Goal: Task Accomplishment & Management: Manage account settings

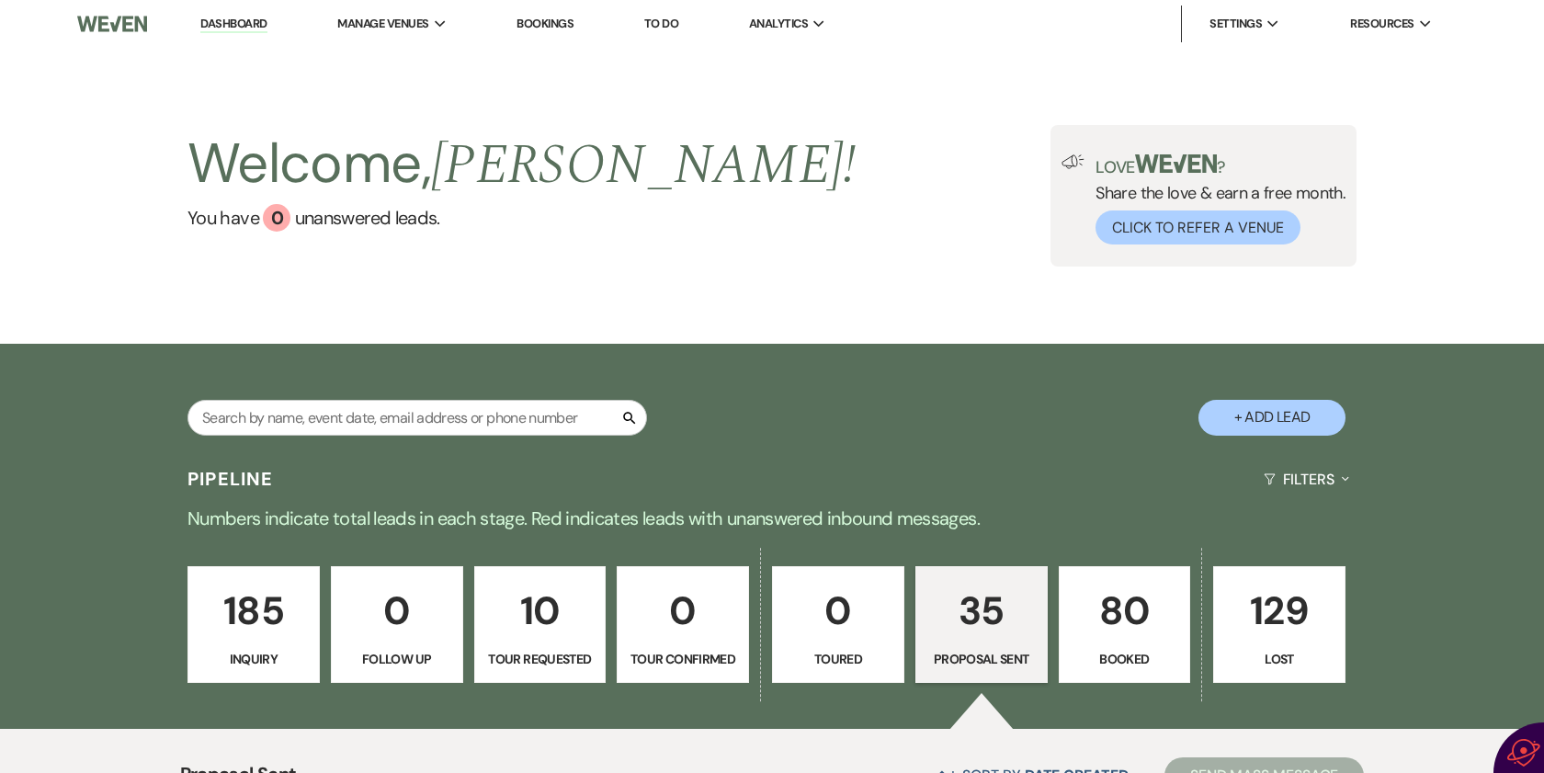
select select "6"
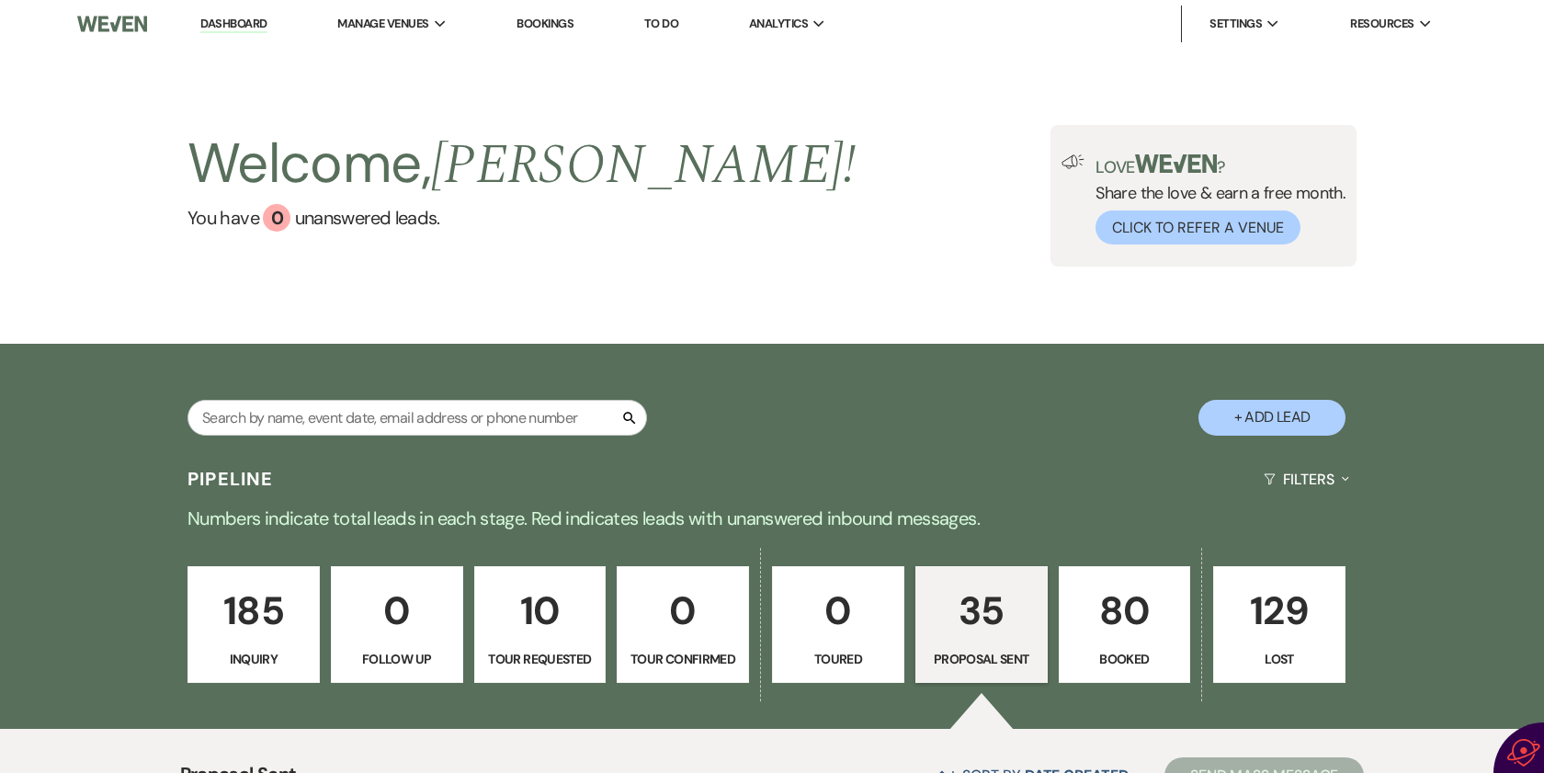
select select "6"
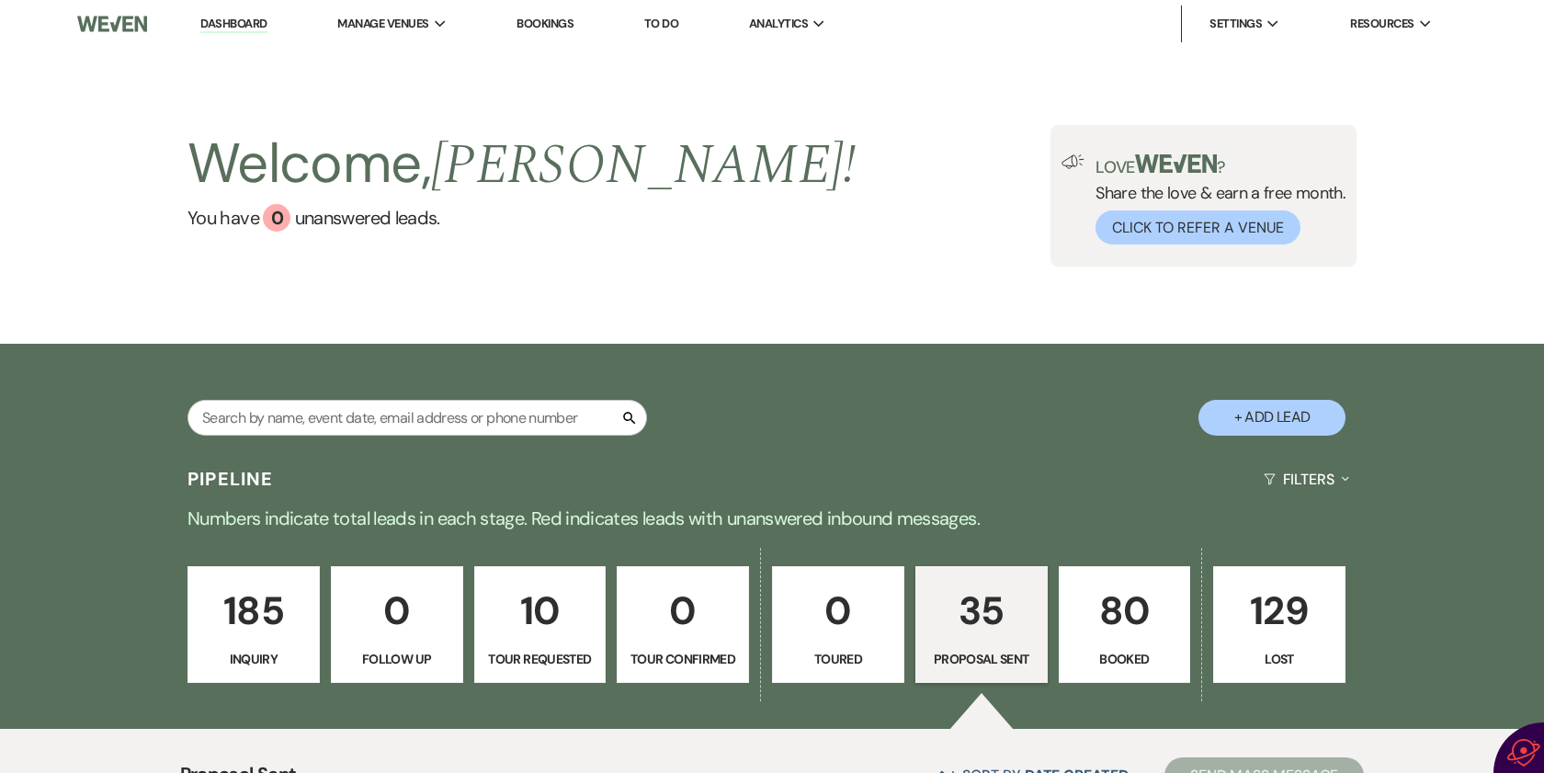
select select "6"
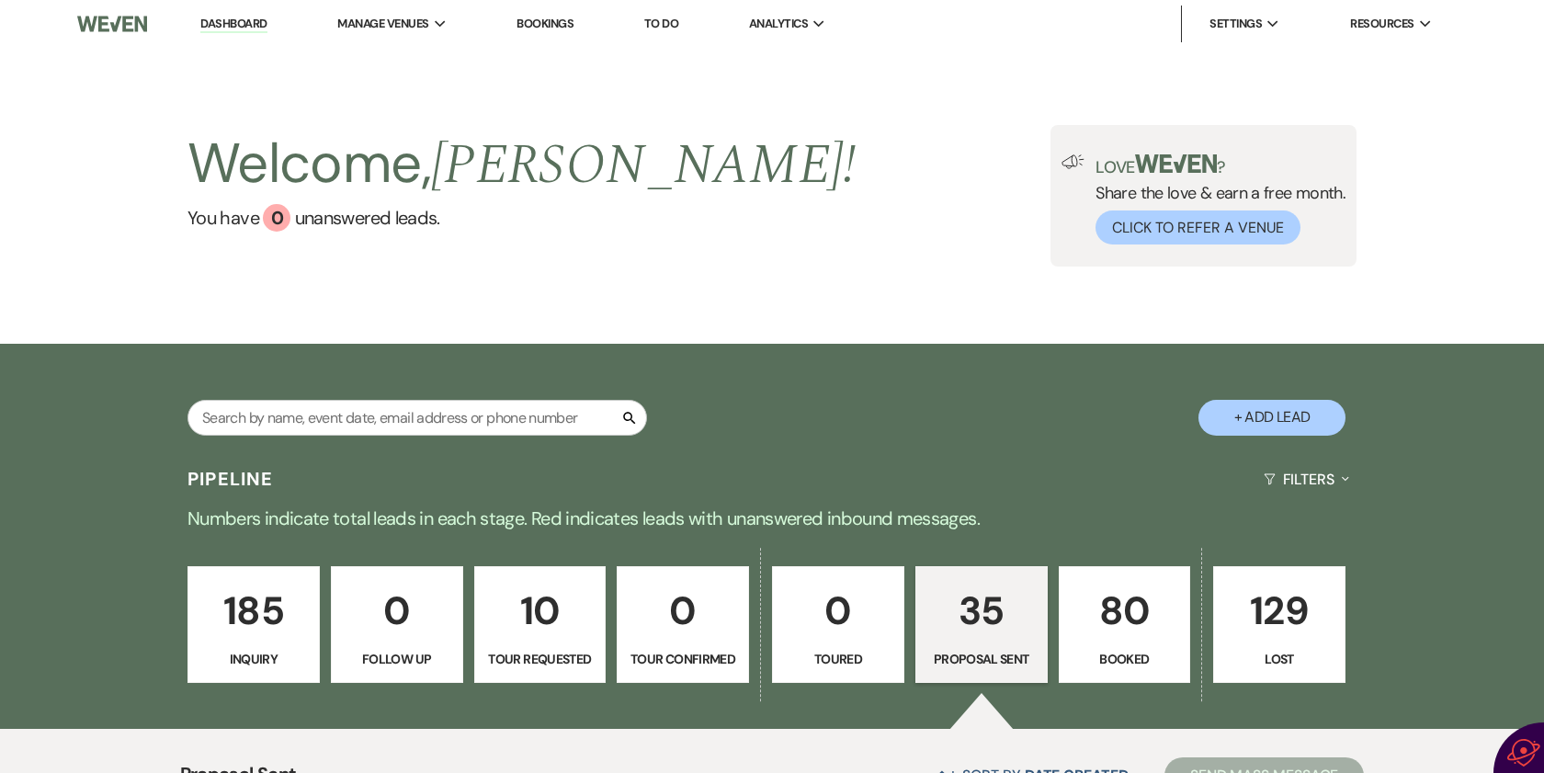
select select "6"
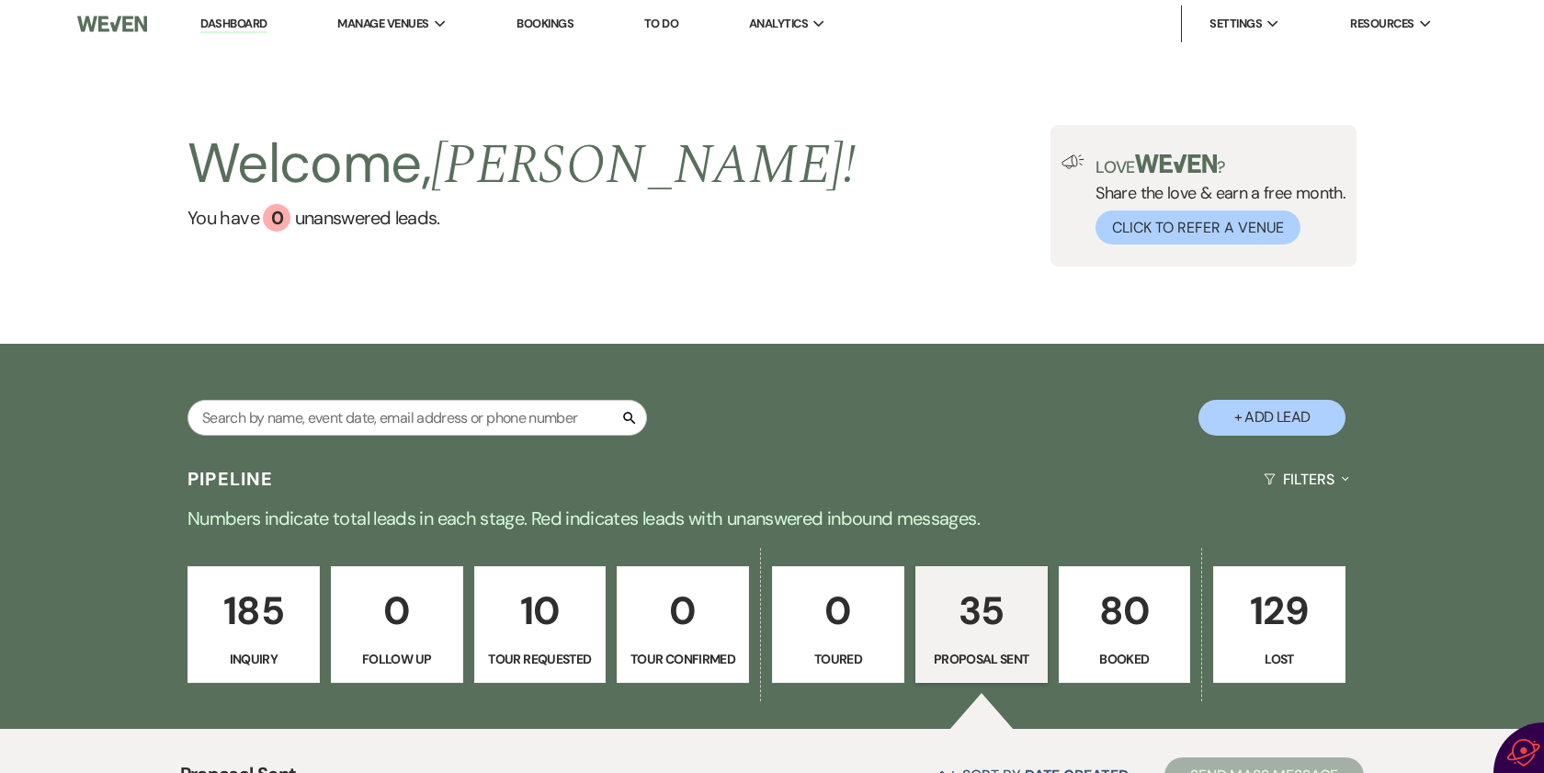
select select "6"
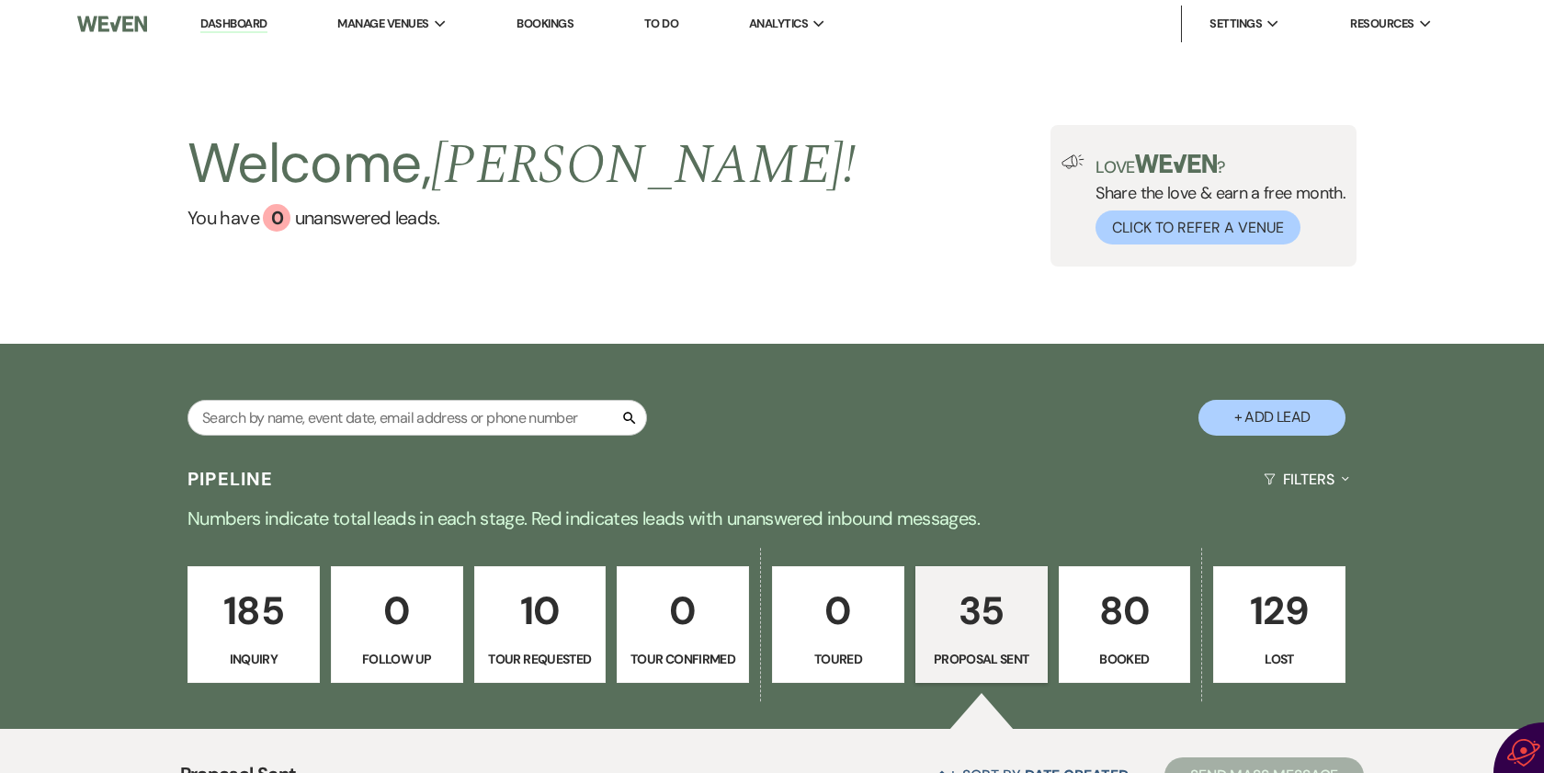
select select "6"
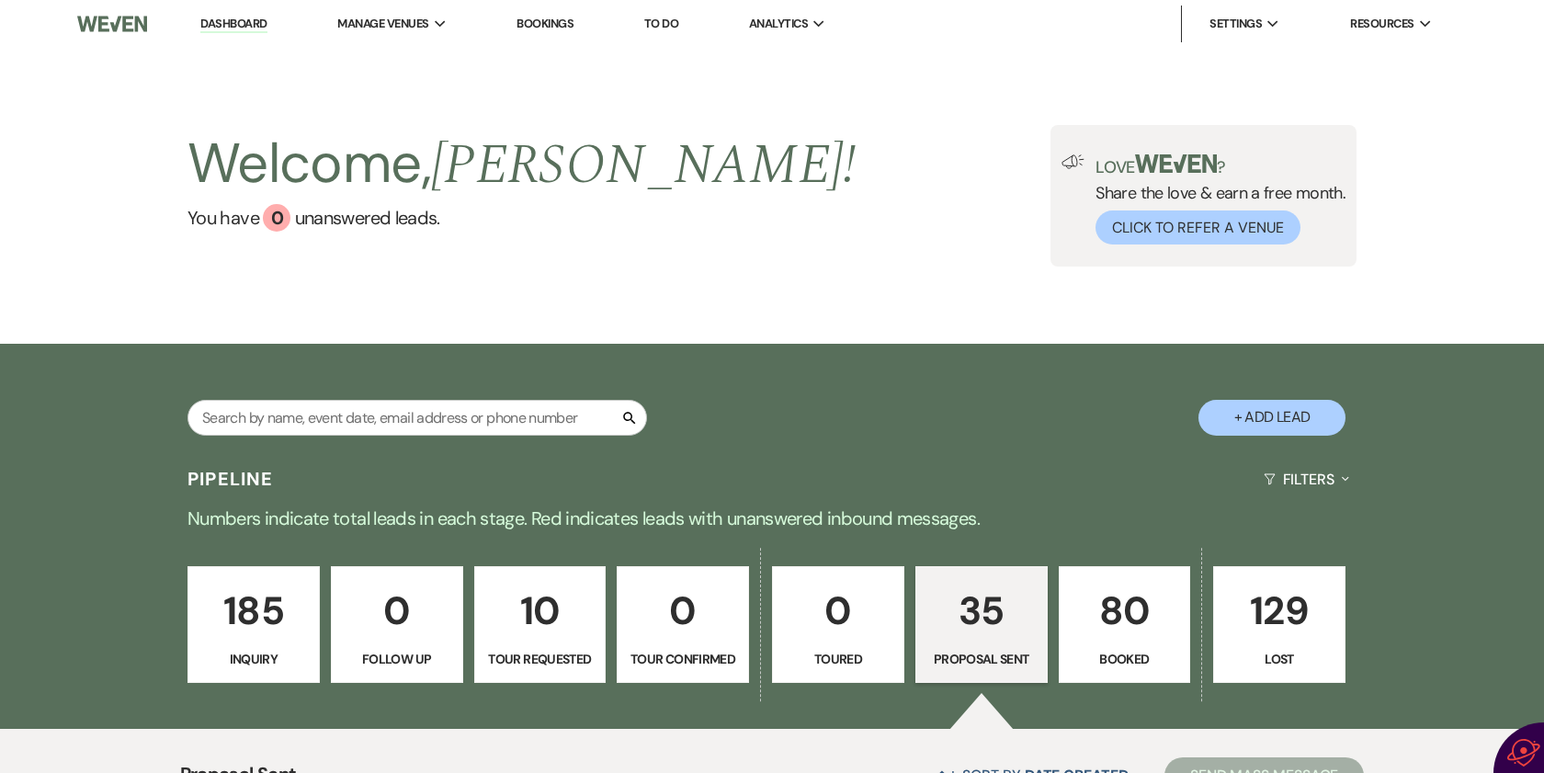
select select "6"
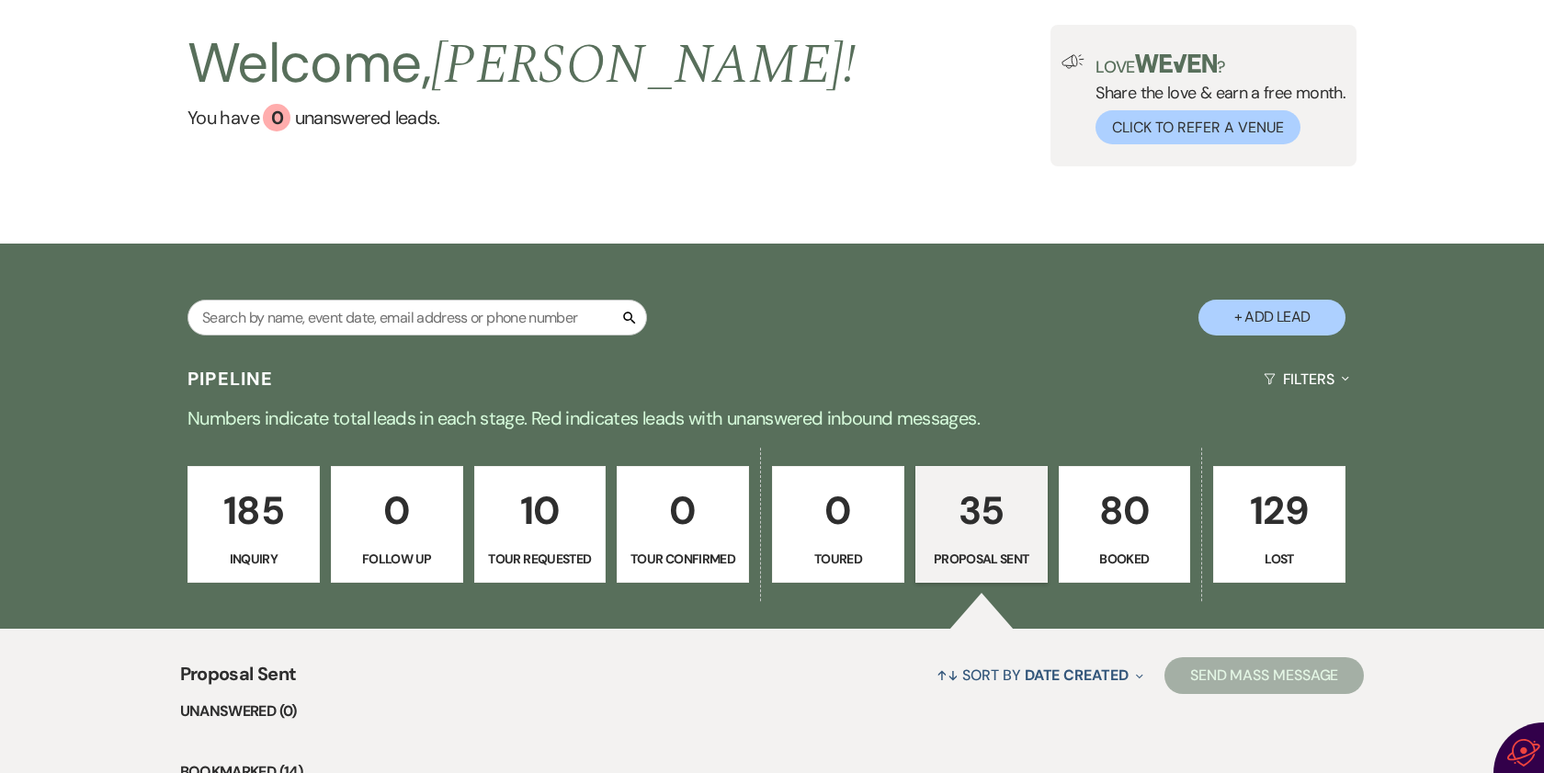
scroll to position [75, 0]
